Goal: Task Accomplishment & Management: Use online tool/utility

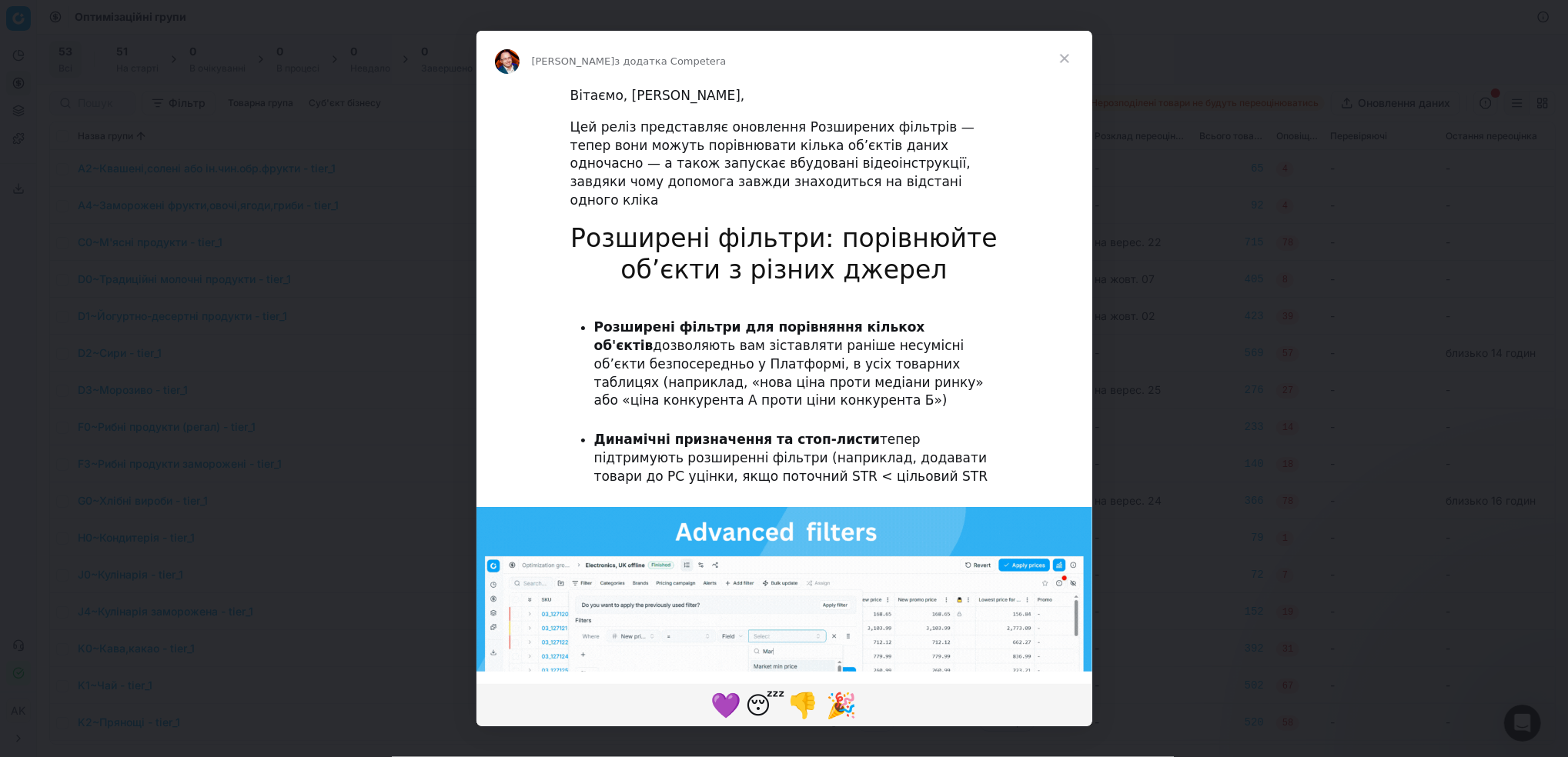
click at [1060, 57] on span "Закрити" at bounding box center [1064, 58] width 56 height 56
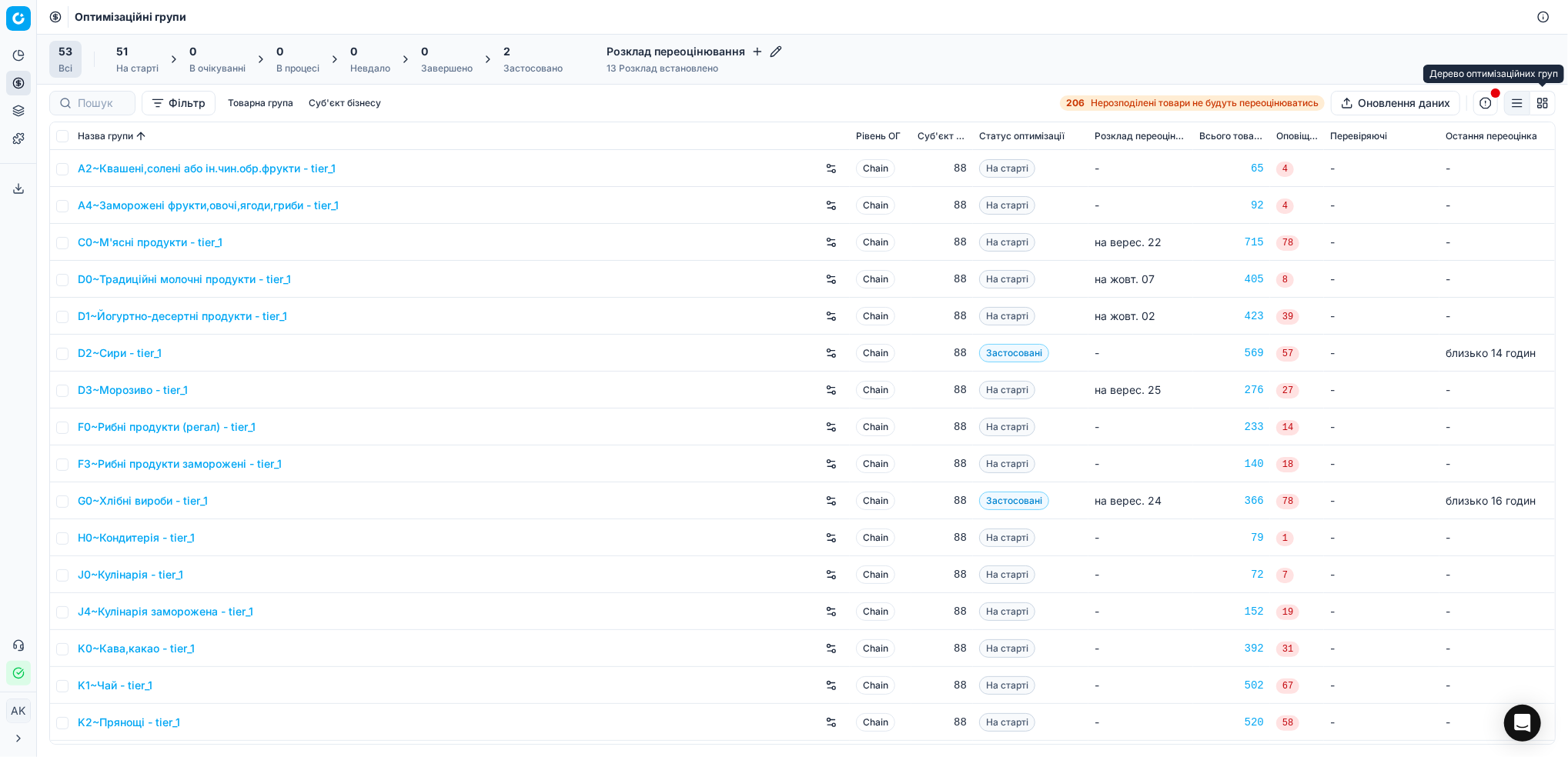
click at [1541, 105] on button "button" at bounding box center [1543, 103] width 25 height 24
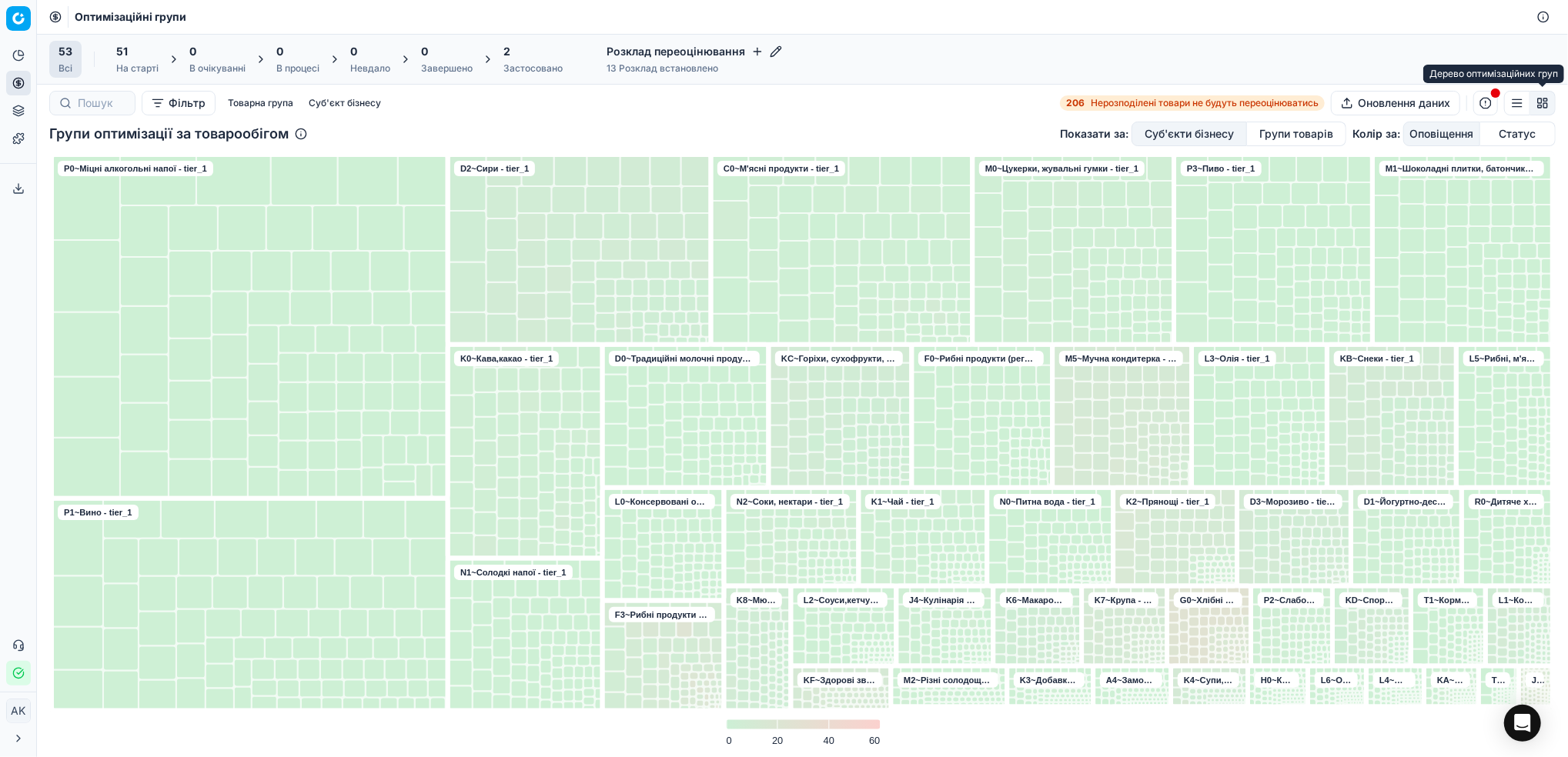
click at [1543, 105] on button "button" at bounding box center [1543, 103] width 25 height 24
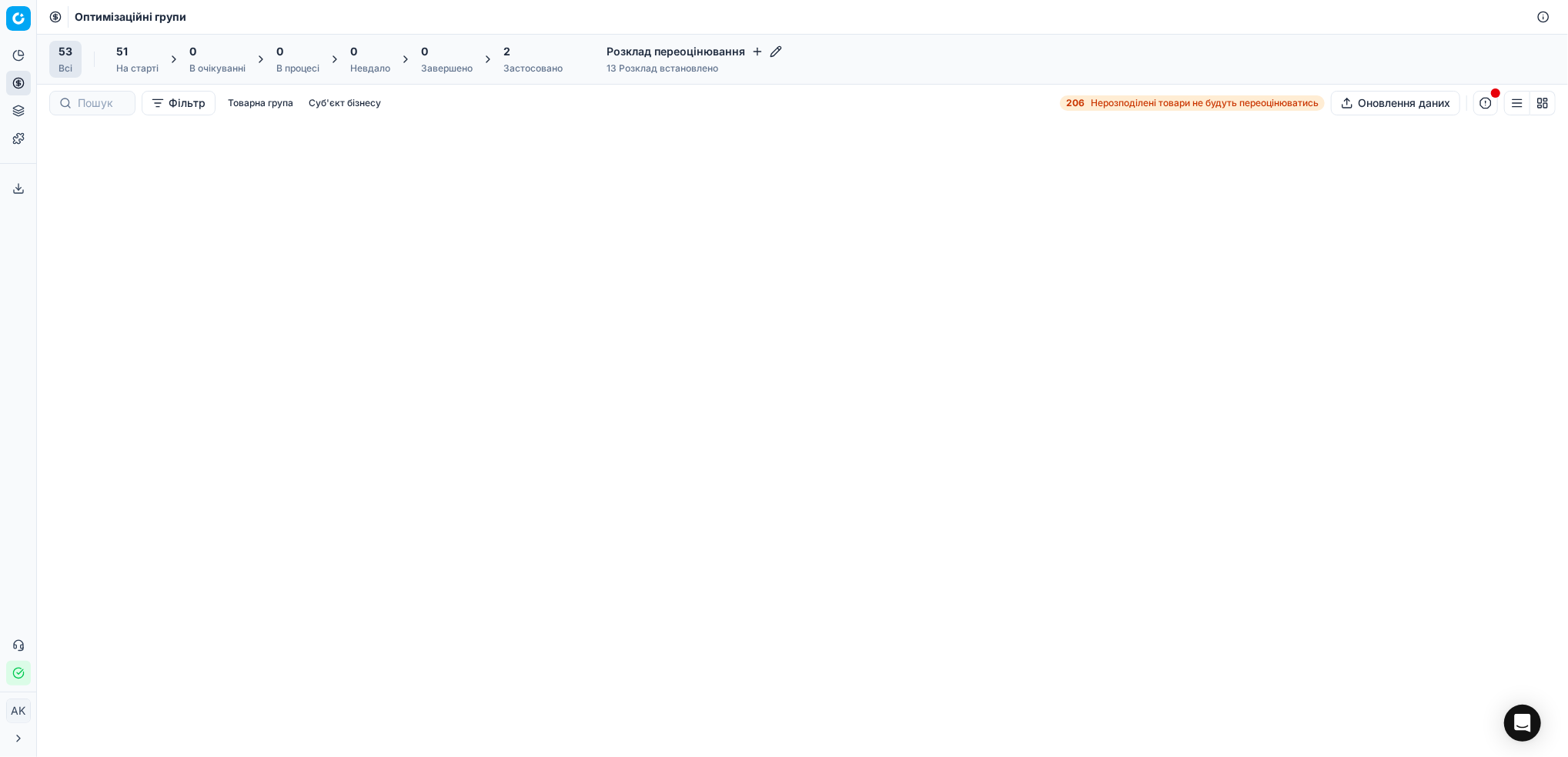
click at [1516, 103] on button "button" at bounding box center [1517, 103] width 26 height 24
